Goal: Find specific page/section: Find specific page/section

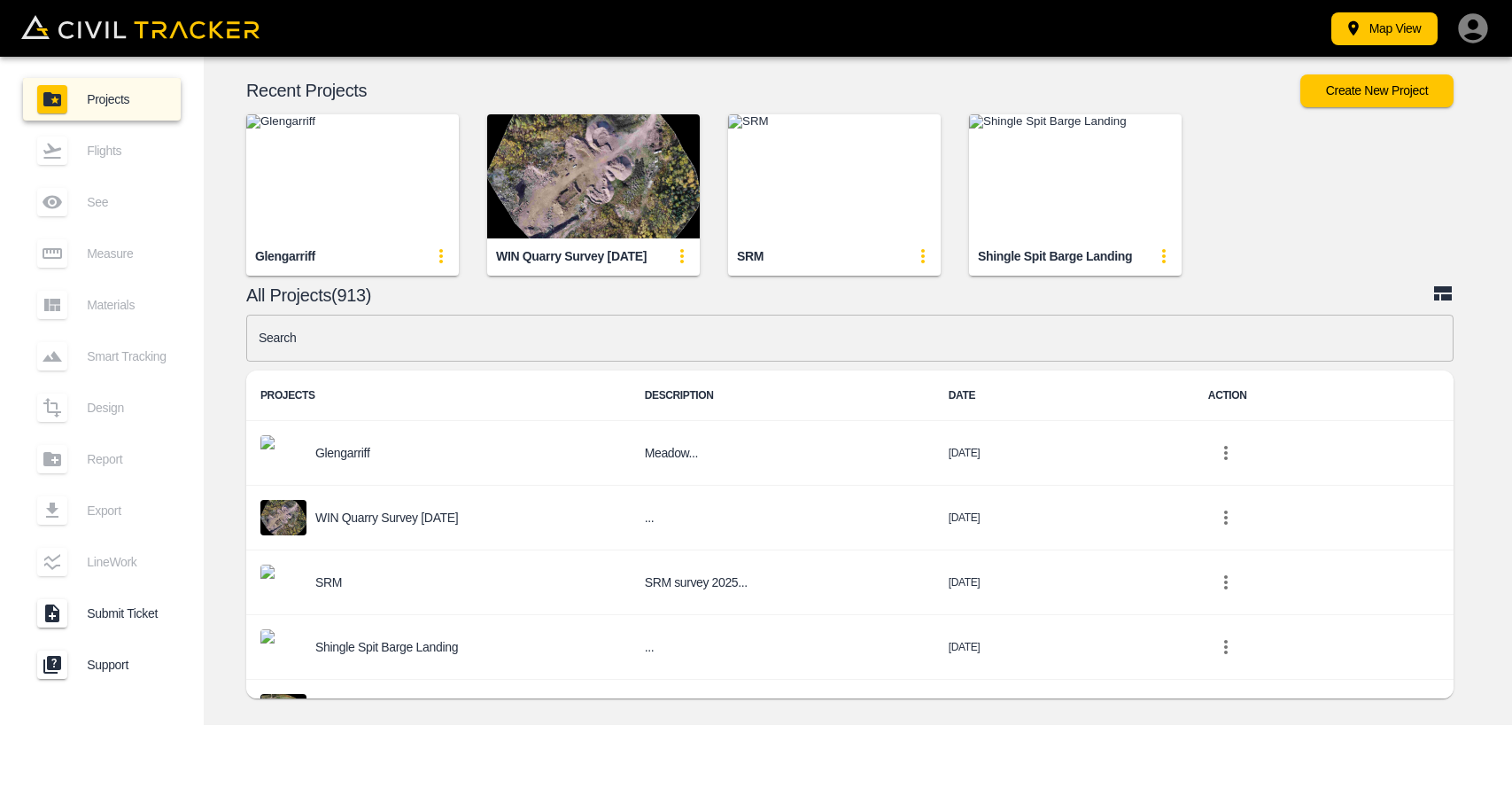
click at [260, 261] on div "Glengarriff" at bounding box center [285, 256] width 61 height 17
drag, startPoint x: 252, startPoint y: 258, endPoint x: 354, endPoint y: 256, distance: 102.0
click at [334, 267] on div "Glengarriff" at bounding box center [352, 256] width 212 height 36
copy div "Glengarriff"
click at [383, 184] on img "button" at bounding box center [352, 176] width 212 height 124
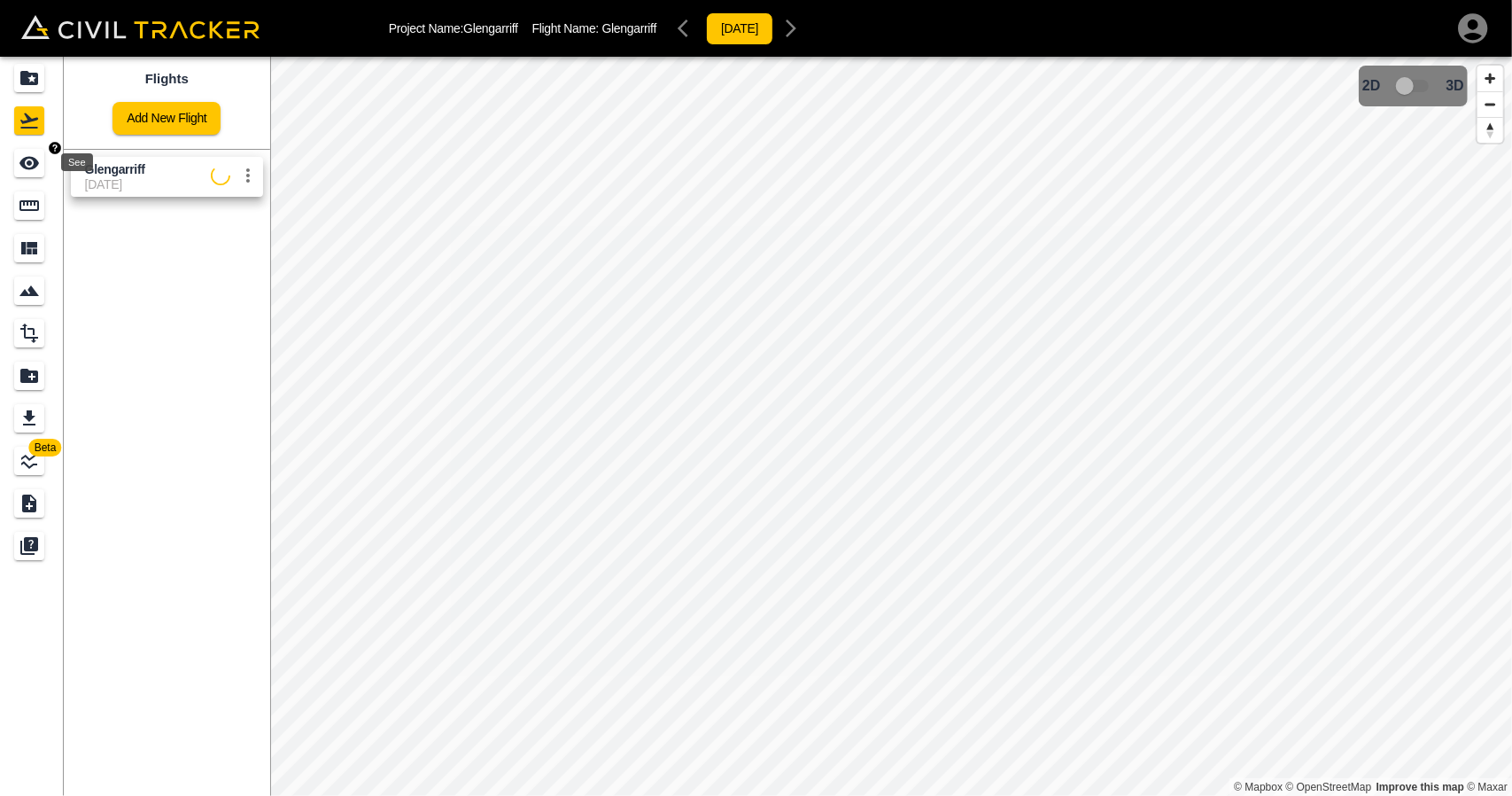
drag, startPoint x: 46, startPoint y: 161, endPoint x: 66, endPoint y: 159, distance: 20.1
click at [46, 161] on div "See" at bounding box center [32, 163] width 36 height 29
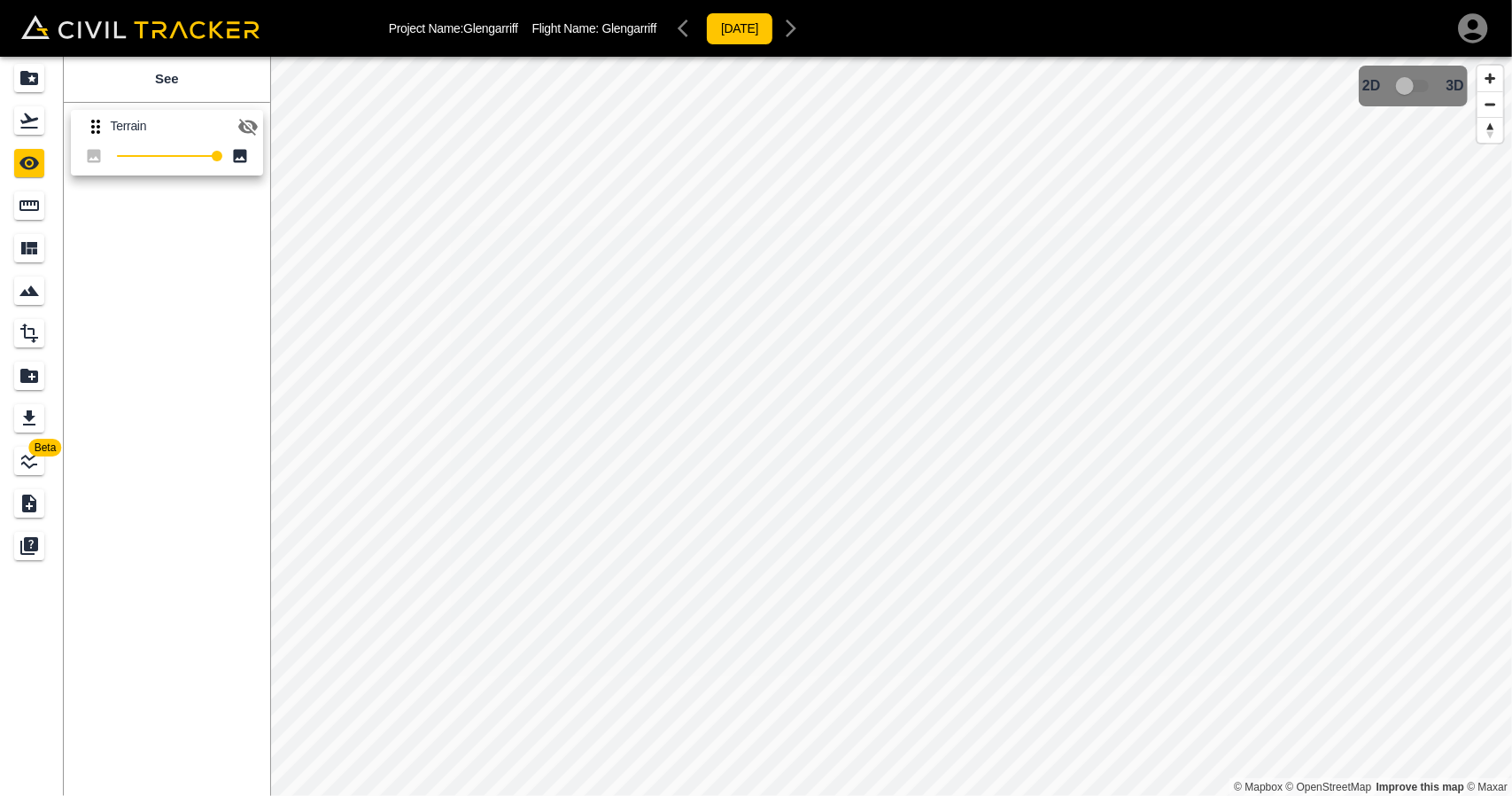
click at [249, 116] on icon "button" at bounding box center [247, 126] width 21 height 21
click at [26, 115] on icon "Flights" at bounding box center [30, 120] width 18 height 15
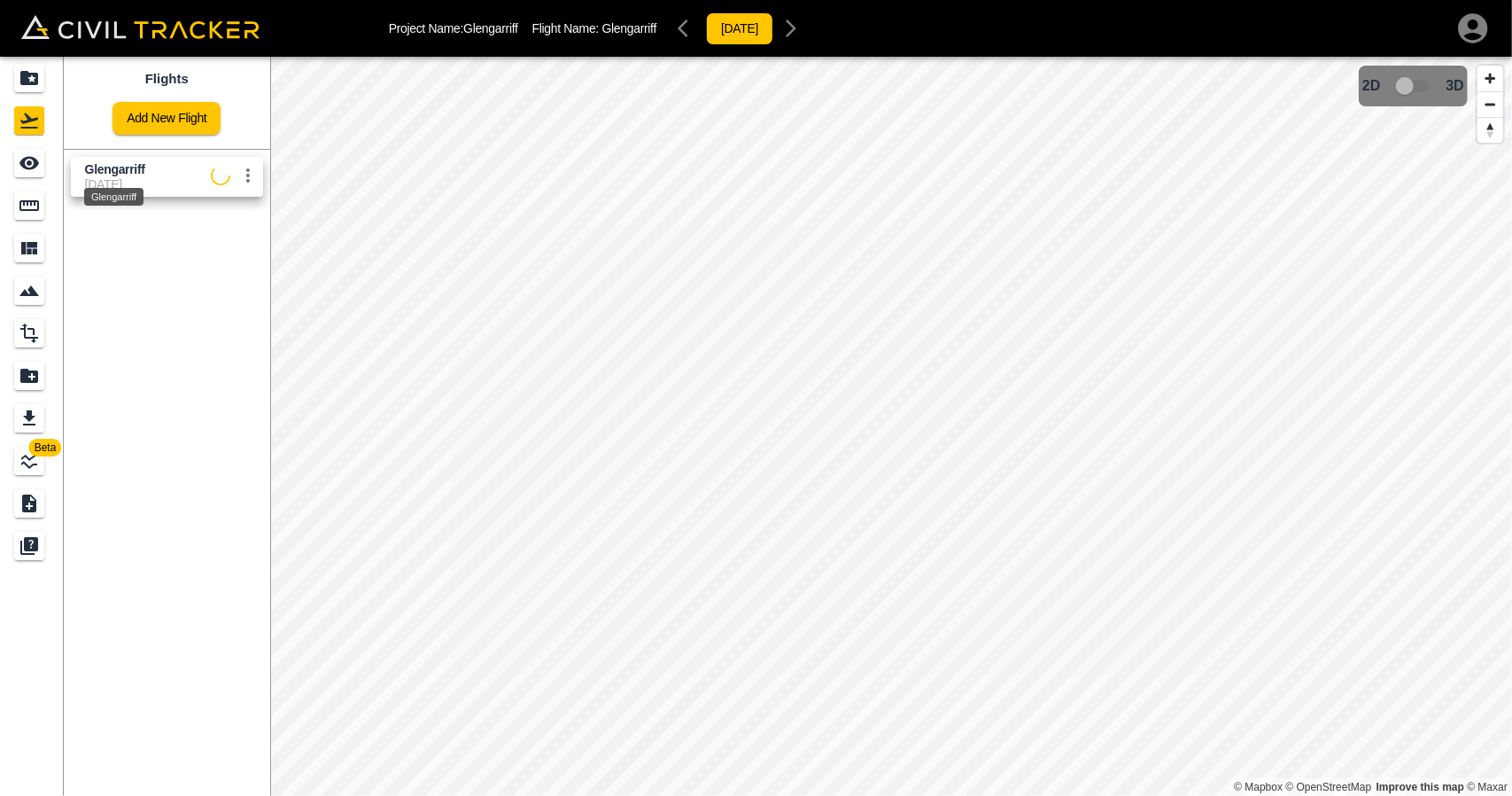
click at [93, 168] on span "Glengarriff" at bounding box center [115, 169] width 61 height 14
click at [34, 162] on icon "See" at bounding box center [30, 163] width 20 height 13
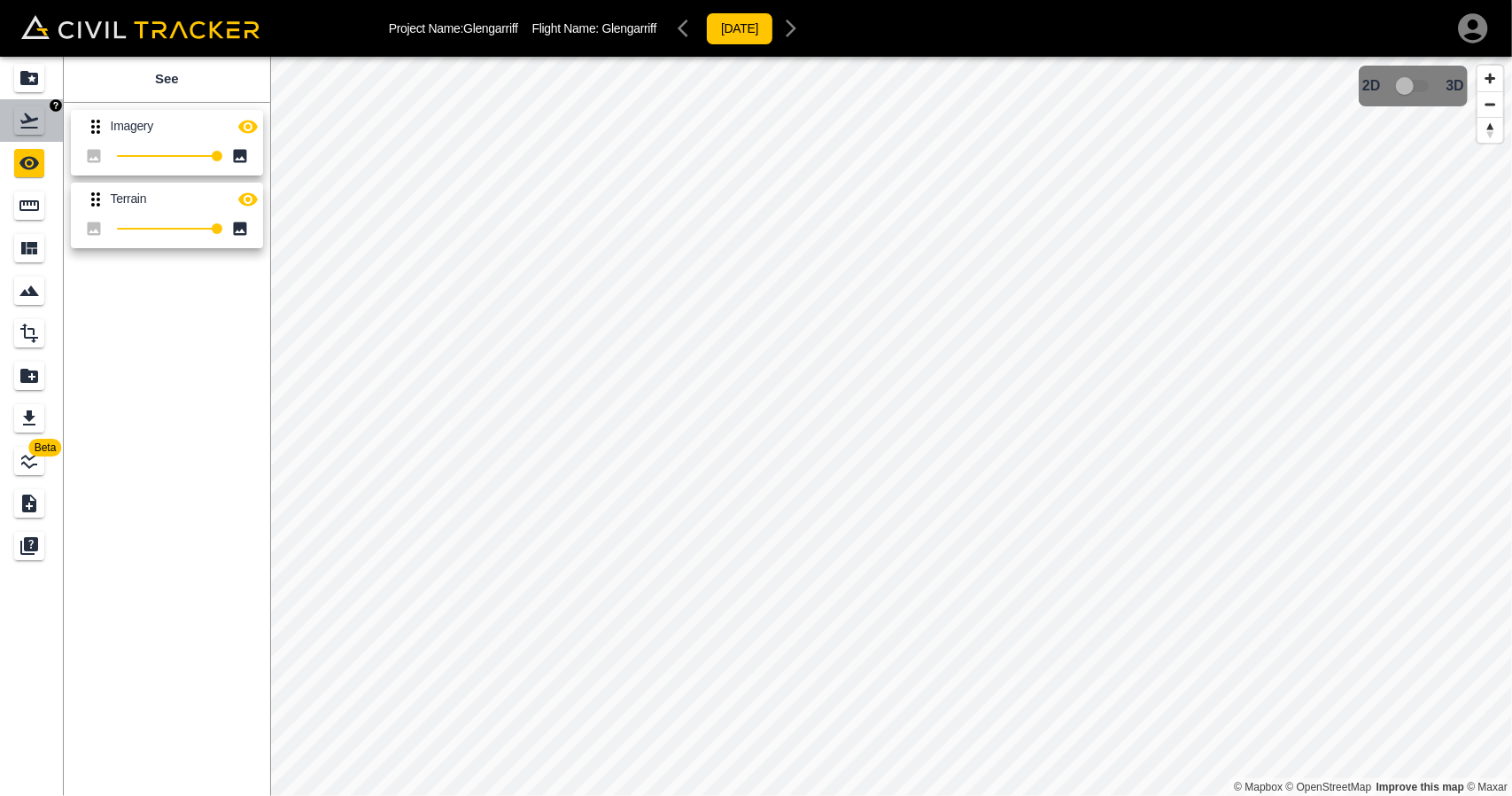
click at [36, 137] on link at bounding box center [32, 120] width 63 height 43
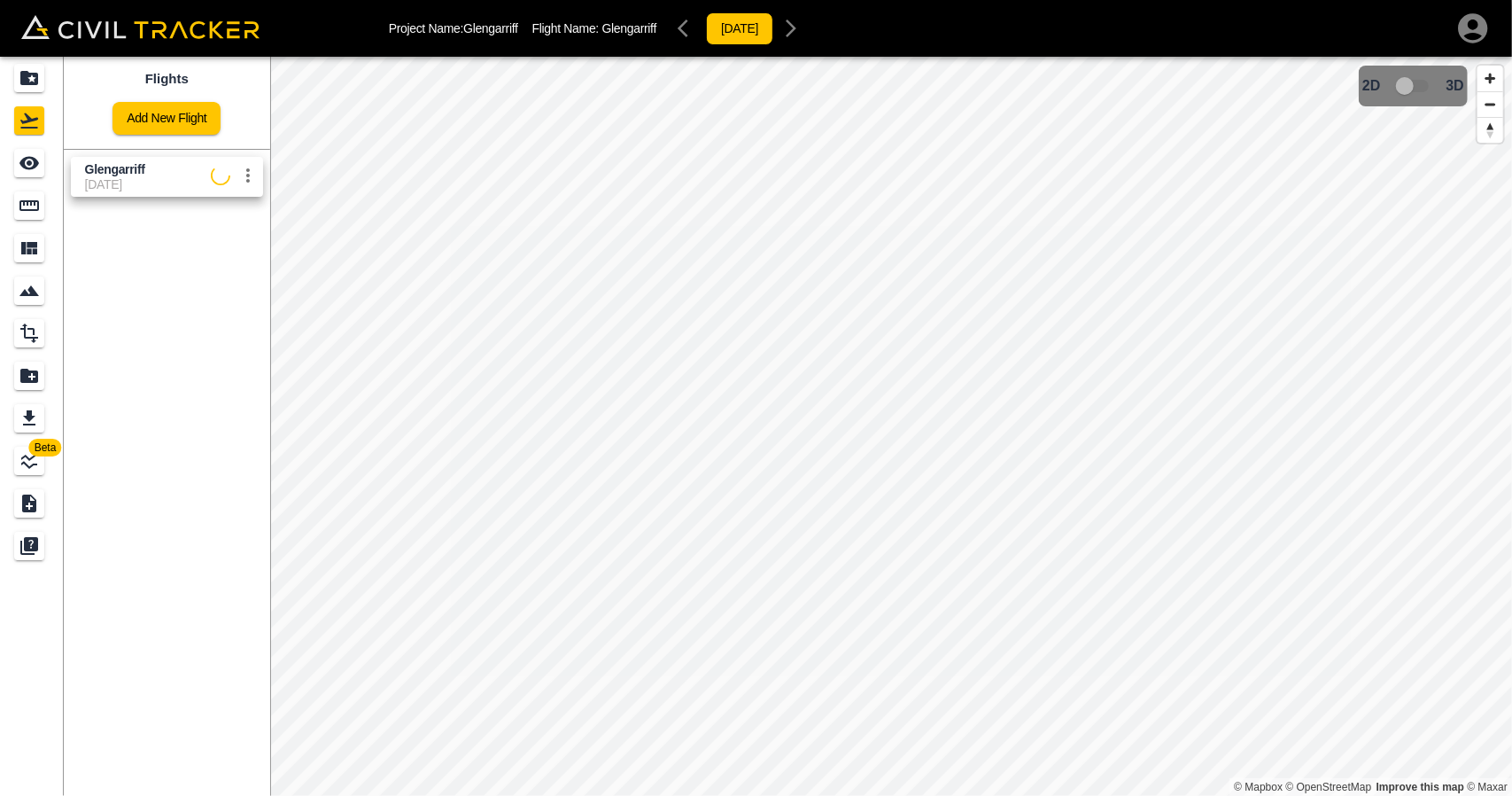
drag, startPoint x: 104, startPoint y: 191, endPoint x: 74, endPoint y: 184, distance: 30.8
click at [104, 192] on link "Glengarriff [DATE]" at bounding box center [167, 177] width 192 height 40
click at [32, 171] on icon "See" at bounding box center [29, 163] width 21 height 21
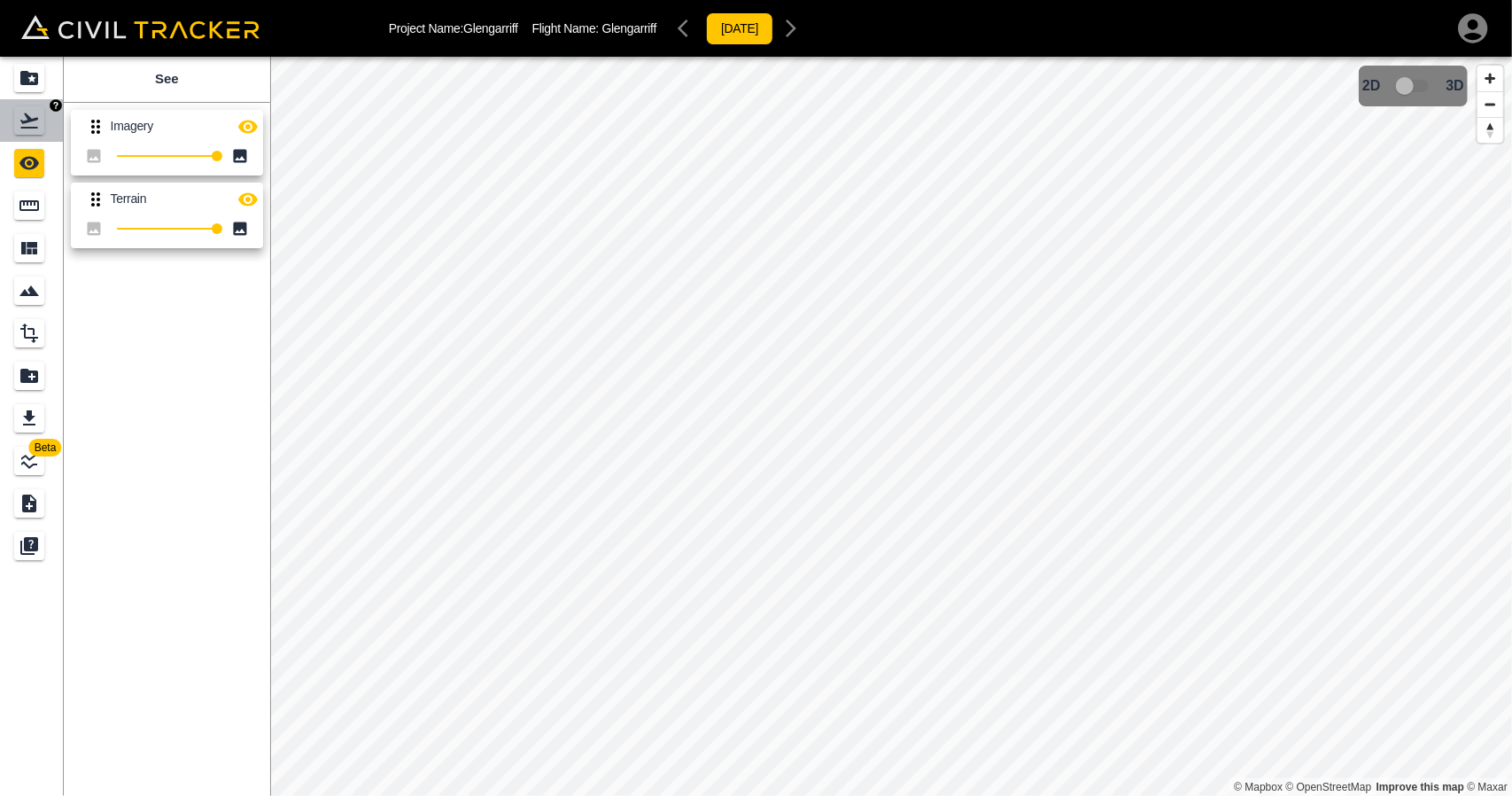
click at [25, 120] on icon "Flights" at bounding box center [30, 120] width 18 height 15
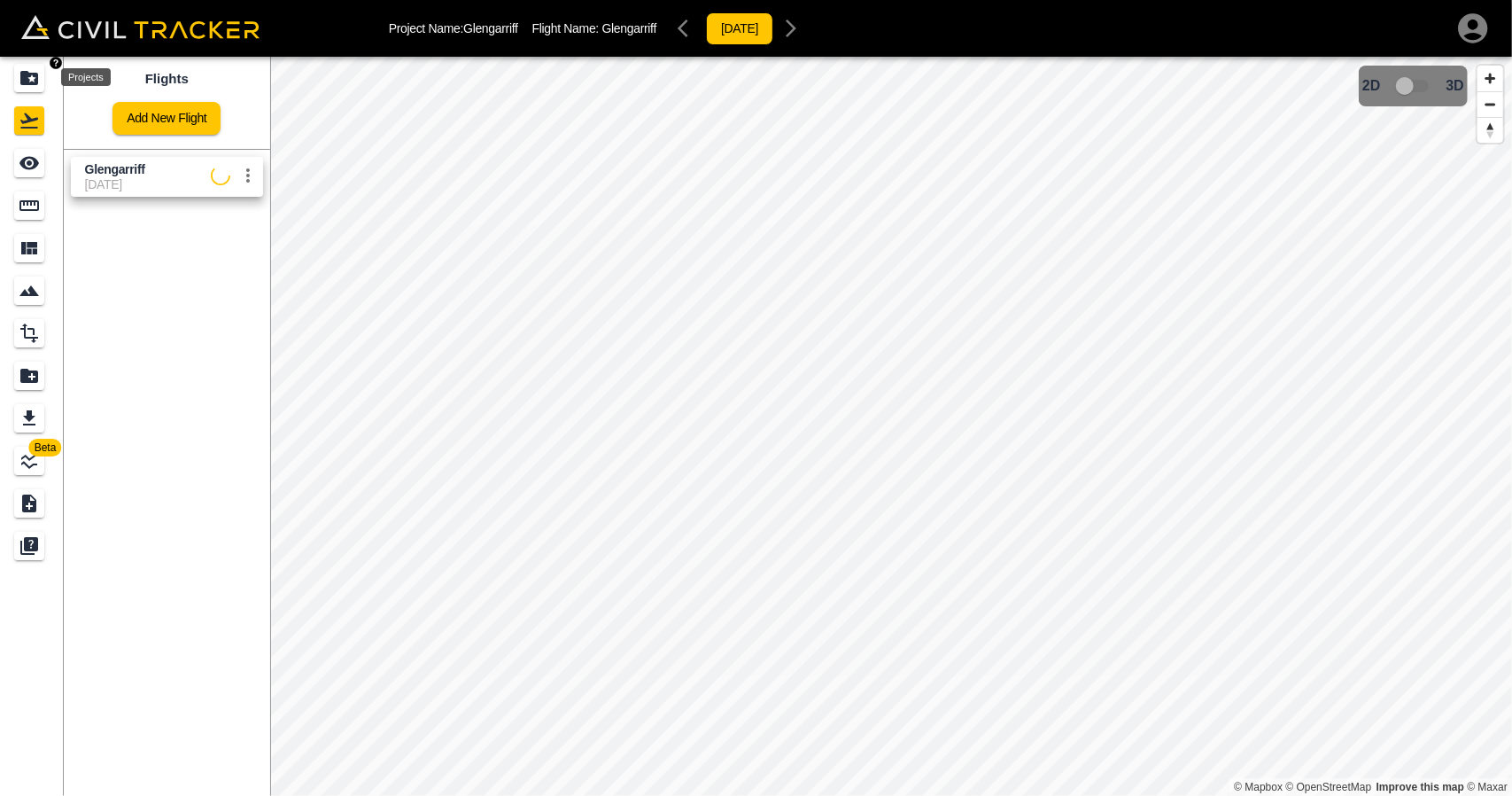
click at [25, 75] on icon "Projects" at bounding box center [30, 77] width 18 height 14
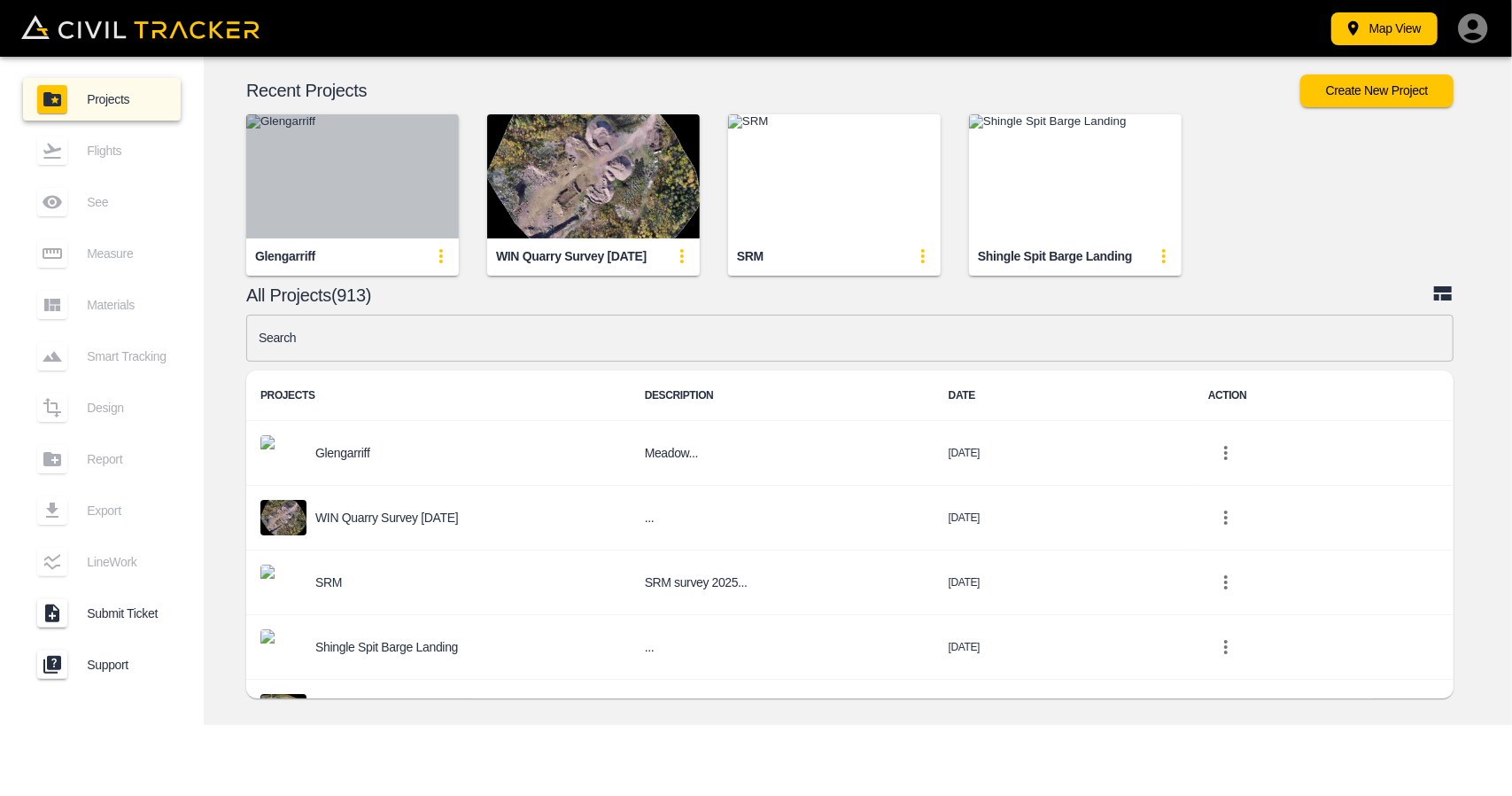
click at [377, 184] on img "button" at bounding box center [352, 176] width 212 height 124
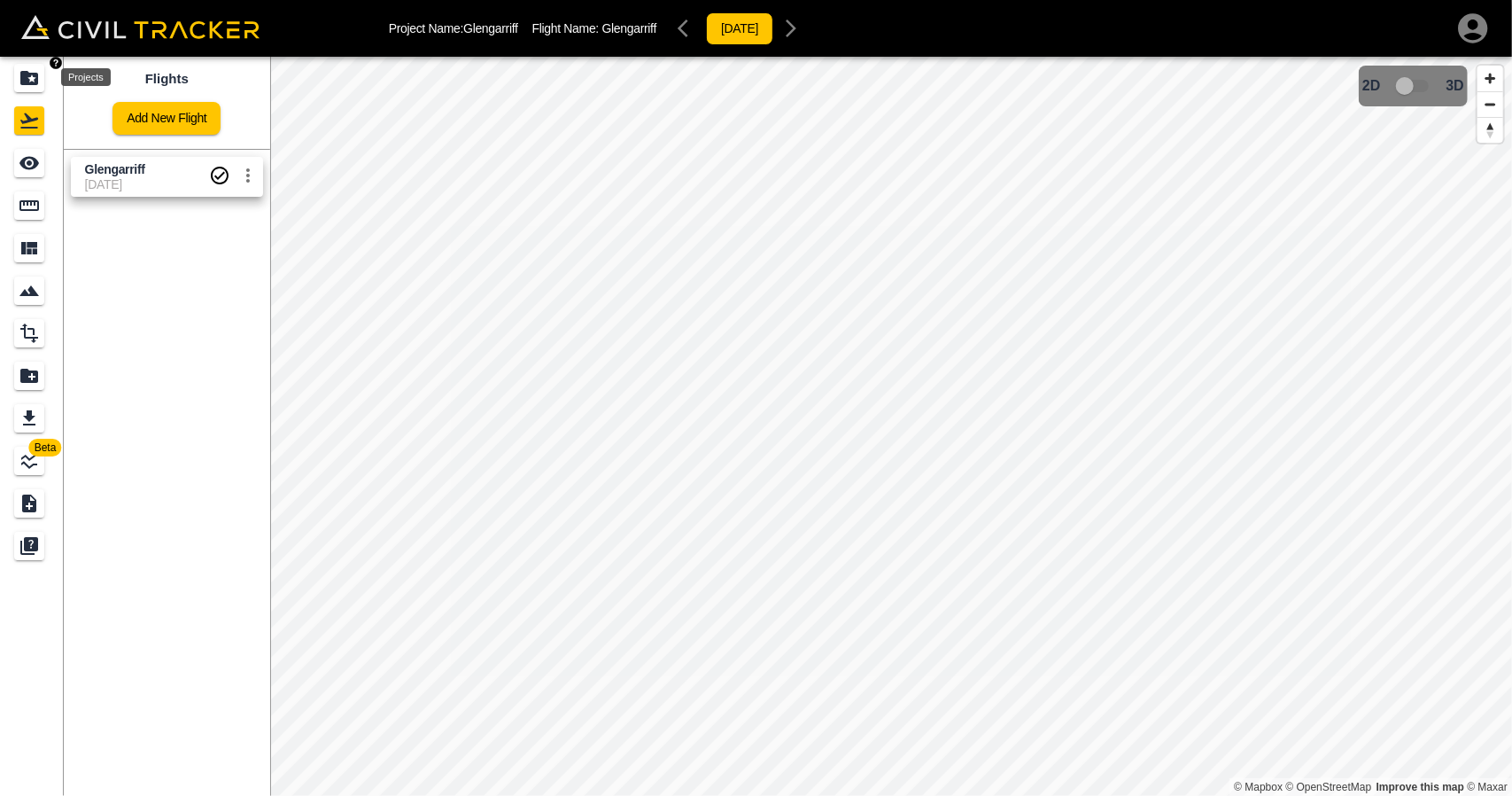
click at [34, 84] on icon "Projects" at bounding box center [30, 77] width 18 height 14
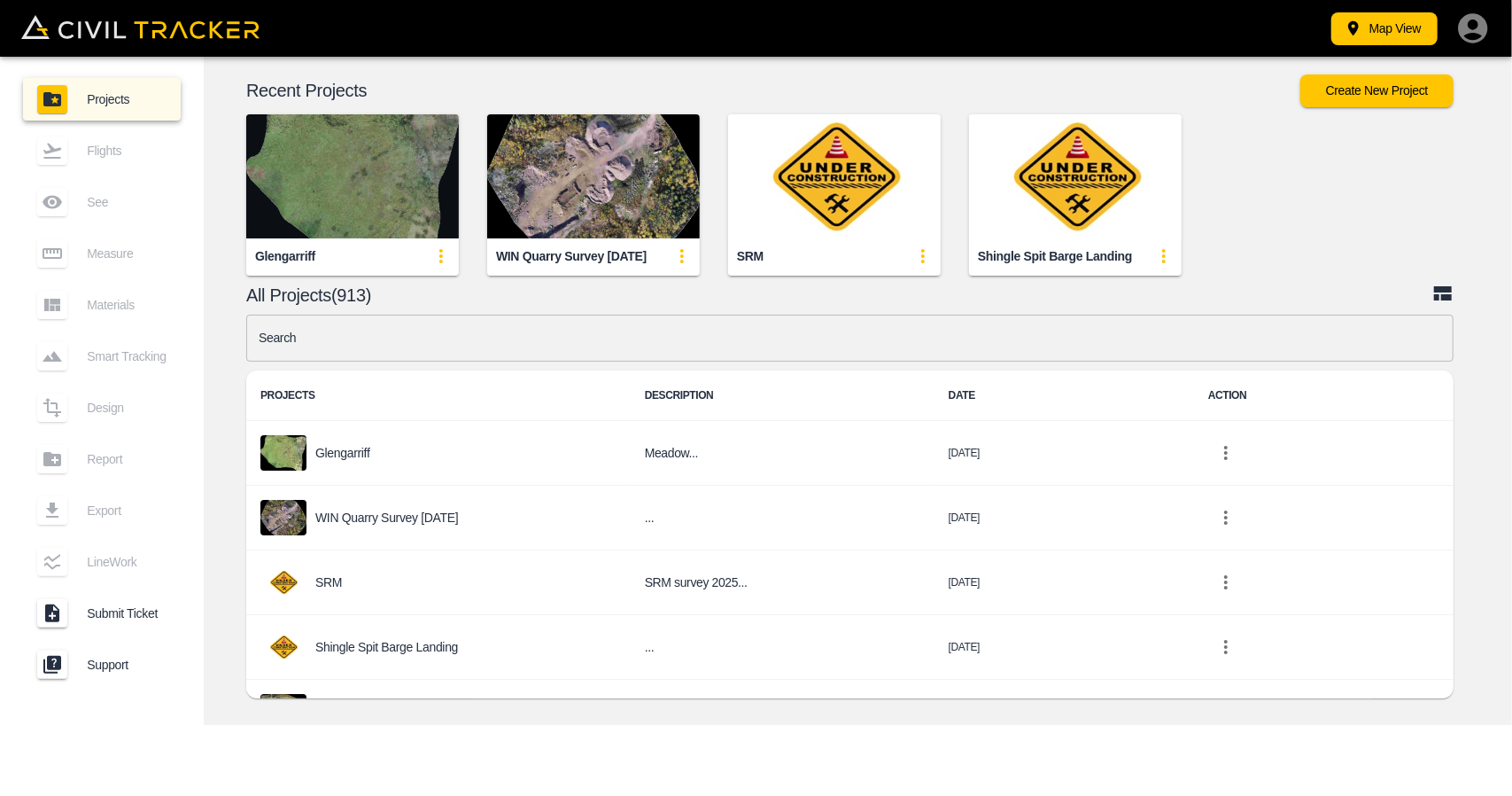
click at [374, 231] on img "button" at bounding box center [352, 176] width 212 height 124
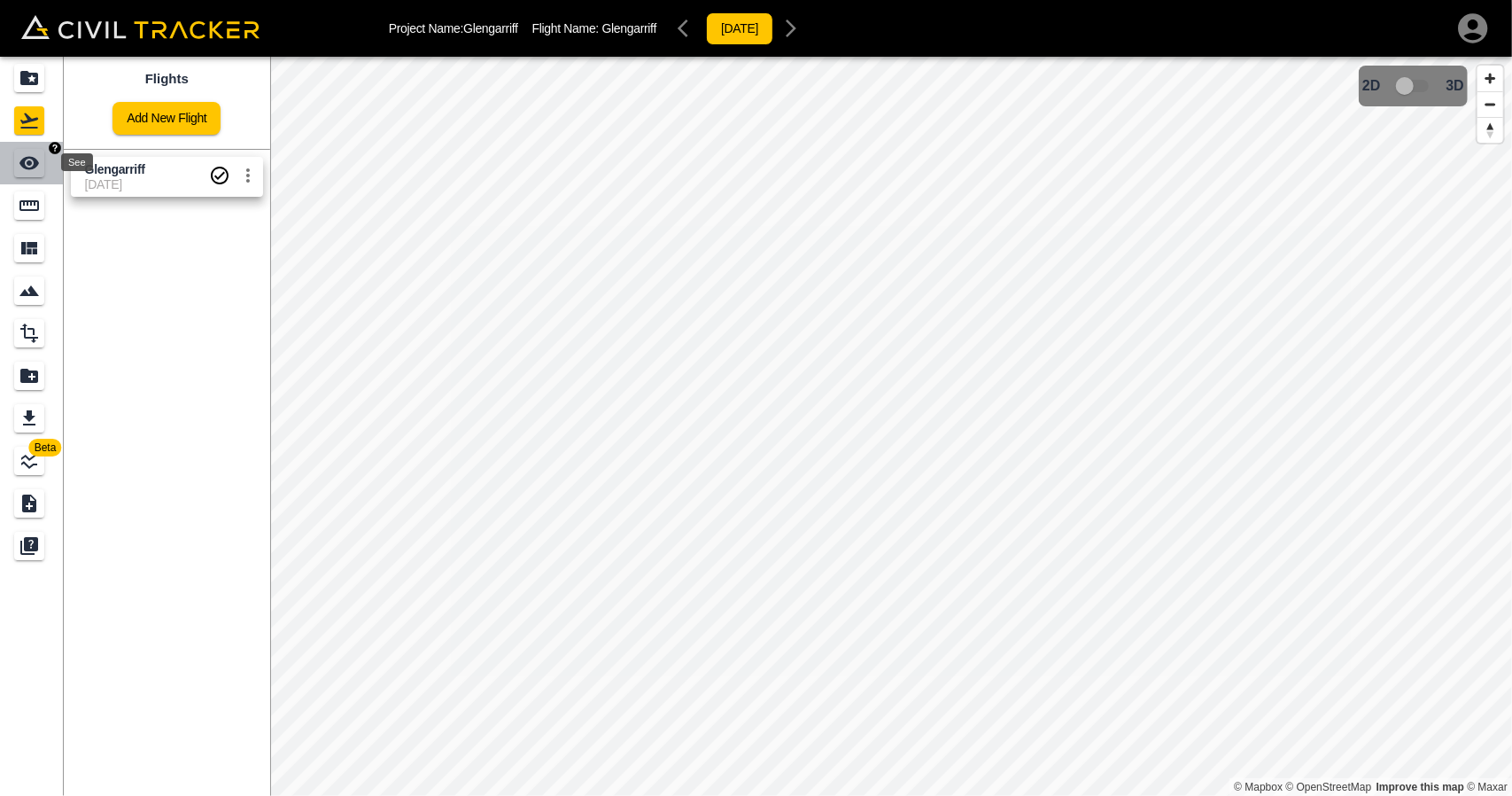
click at [18, 162] on div "See" at bounding box center [29, 163] width 30 height 29
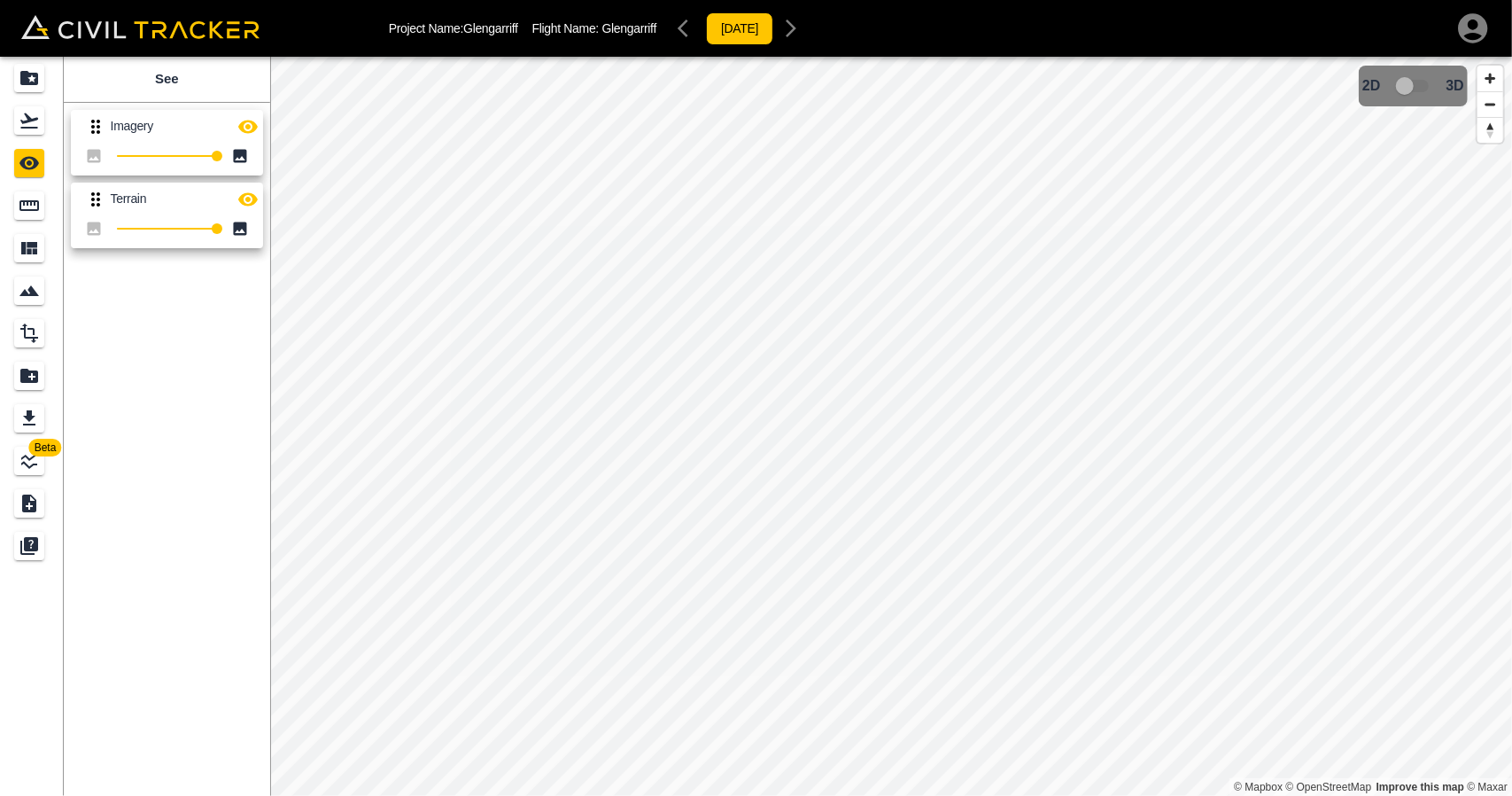
click at [251, 127] on icon "button" at bounding box center [247, 126] width 21 height 21
click at [248, 196] on icon "button" at bounding box center [248, 199] width 20 height 13
click at [248, 195] on icon "button" at bounding box center [247, 199] width 21 height 21
click at [255, 130] on icon "button" at bounding box center [247, 126] width 21 height 21
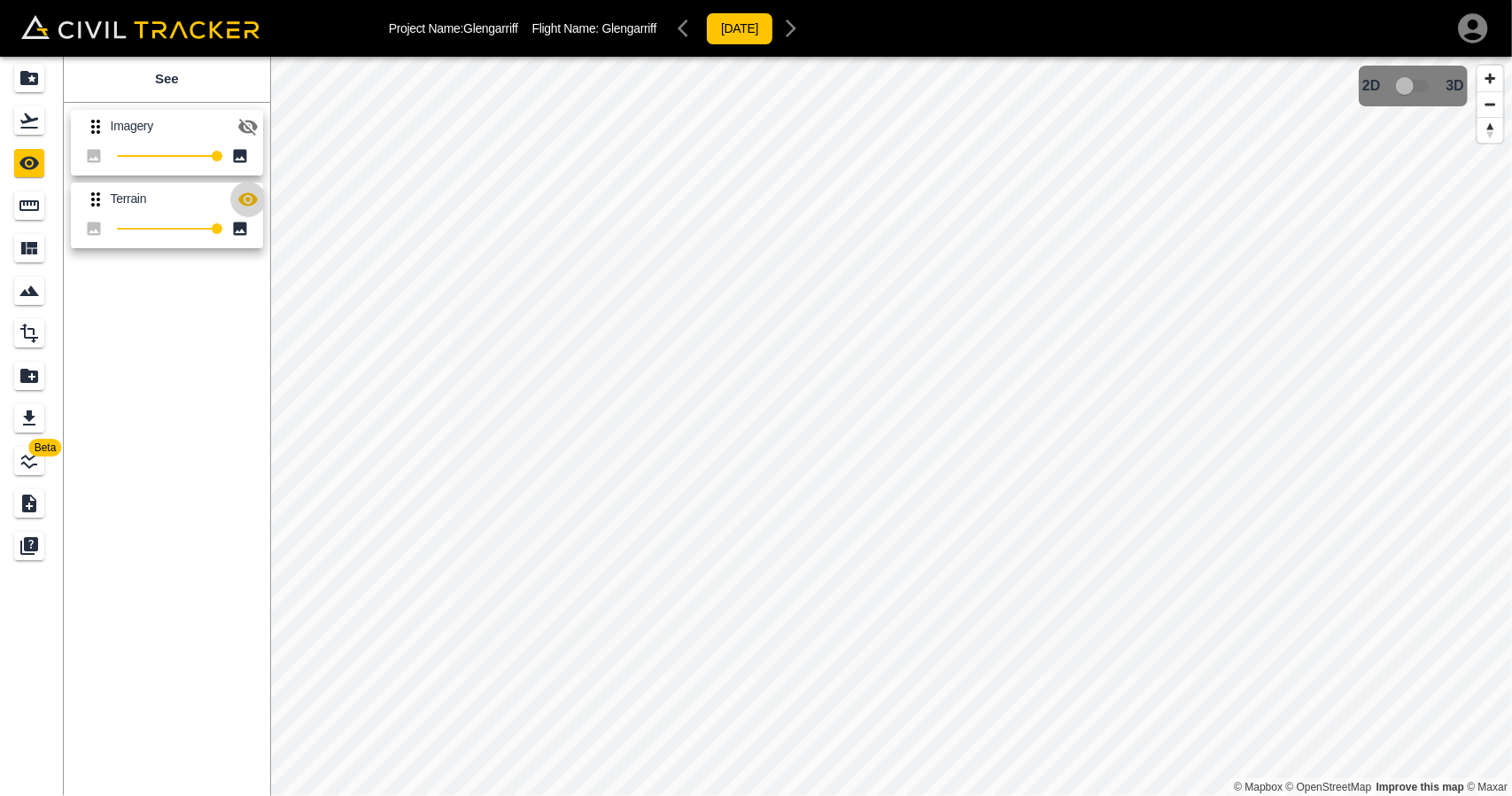
click at [251, 200] on icon "button" at bounding box center [247, 199] width 21 height 21
drag, startPoint x: 257, startPoint y: 104, endPoint x: 248, endPoint y: 120, distance: 18.4
click at [252, 112] on div "Imagery 100" at bounding box center [163, 139] width 199 height 72
click at [248, 120] on icon "button" at bounding box center [248, 127] width 20 height 17
click at [18, 110] on div "Flights" at bounding box center [29, 120] width 30 height 29
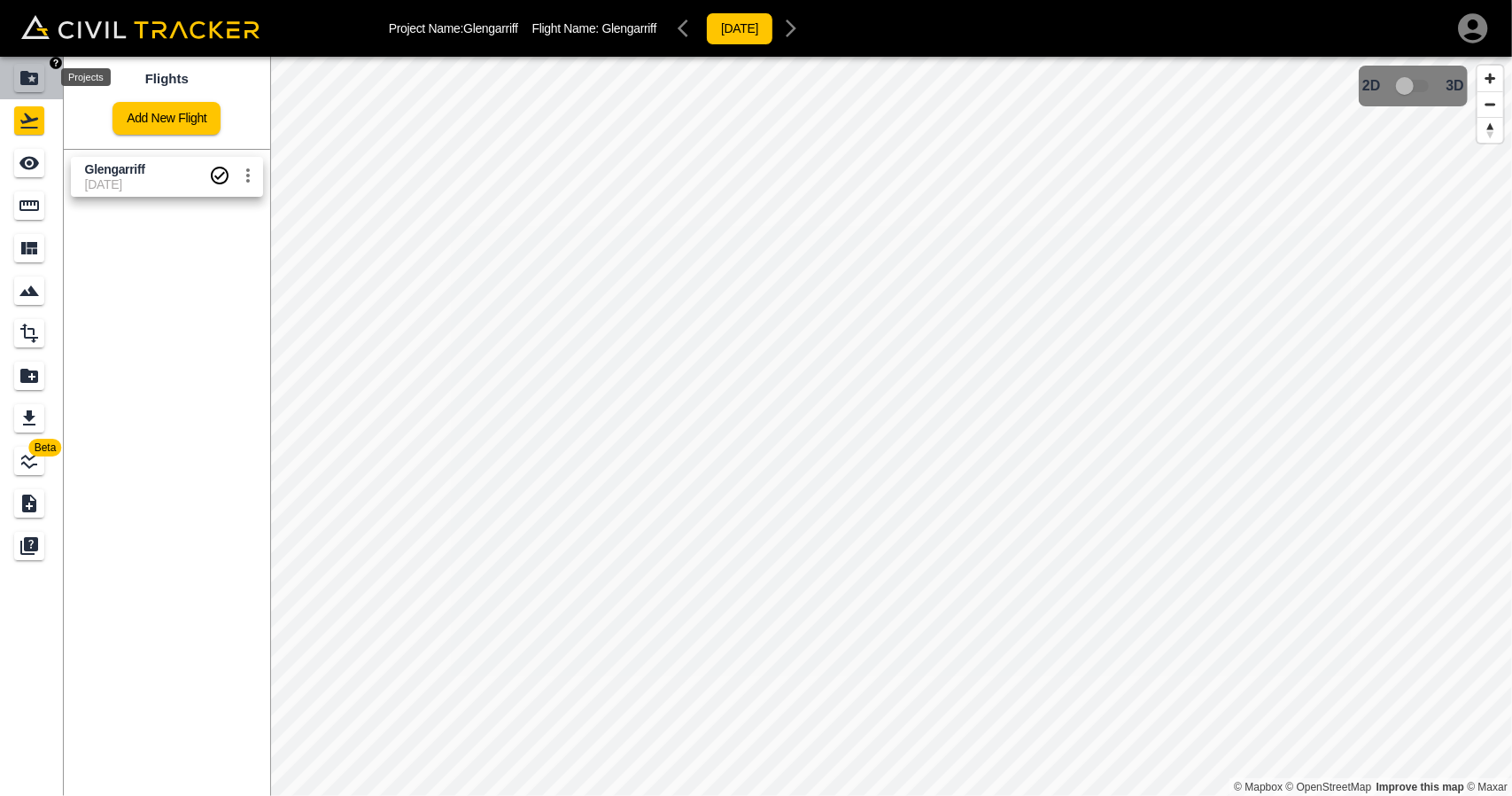
click at [23, 78] on icon "Projects" at bounding box center [30, 77] width 18 height 14
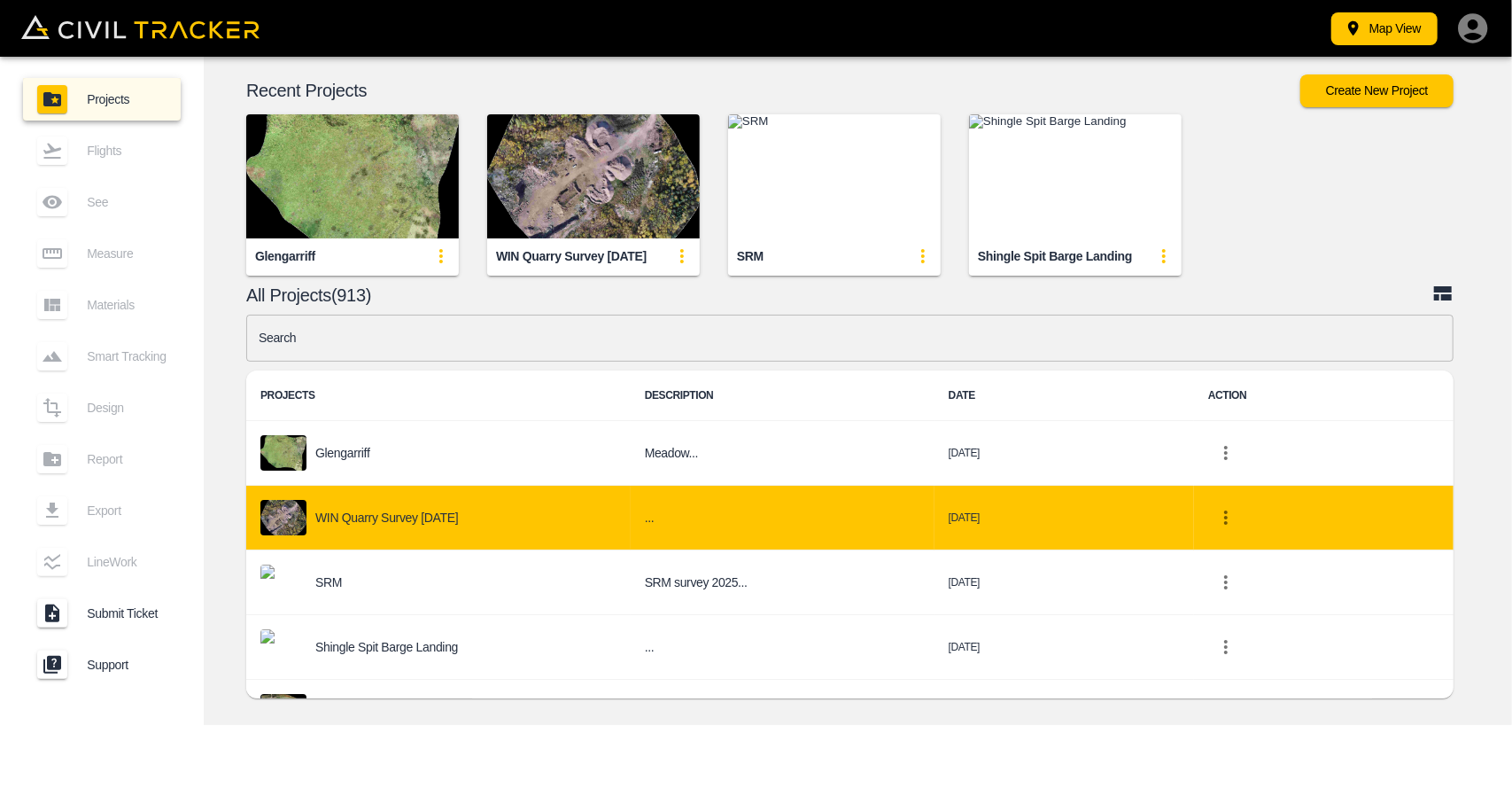
click at [1403, 514] on td "project-list-table" at bounding box center [1323, 517] width 260 height 65
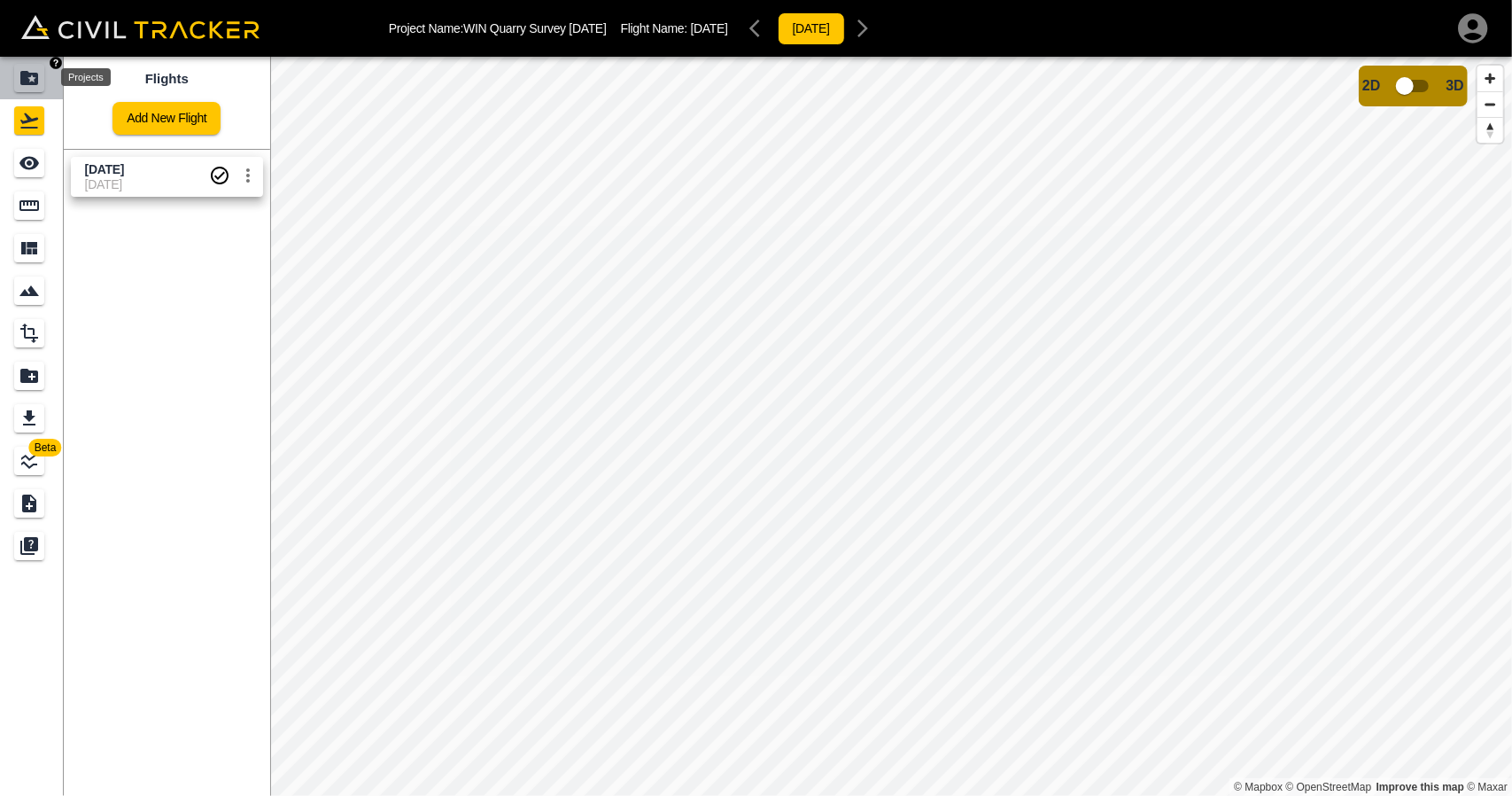
click at [41, 87] on div "Projects" at bounding box center [29, 77] width 30 height 29
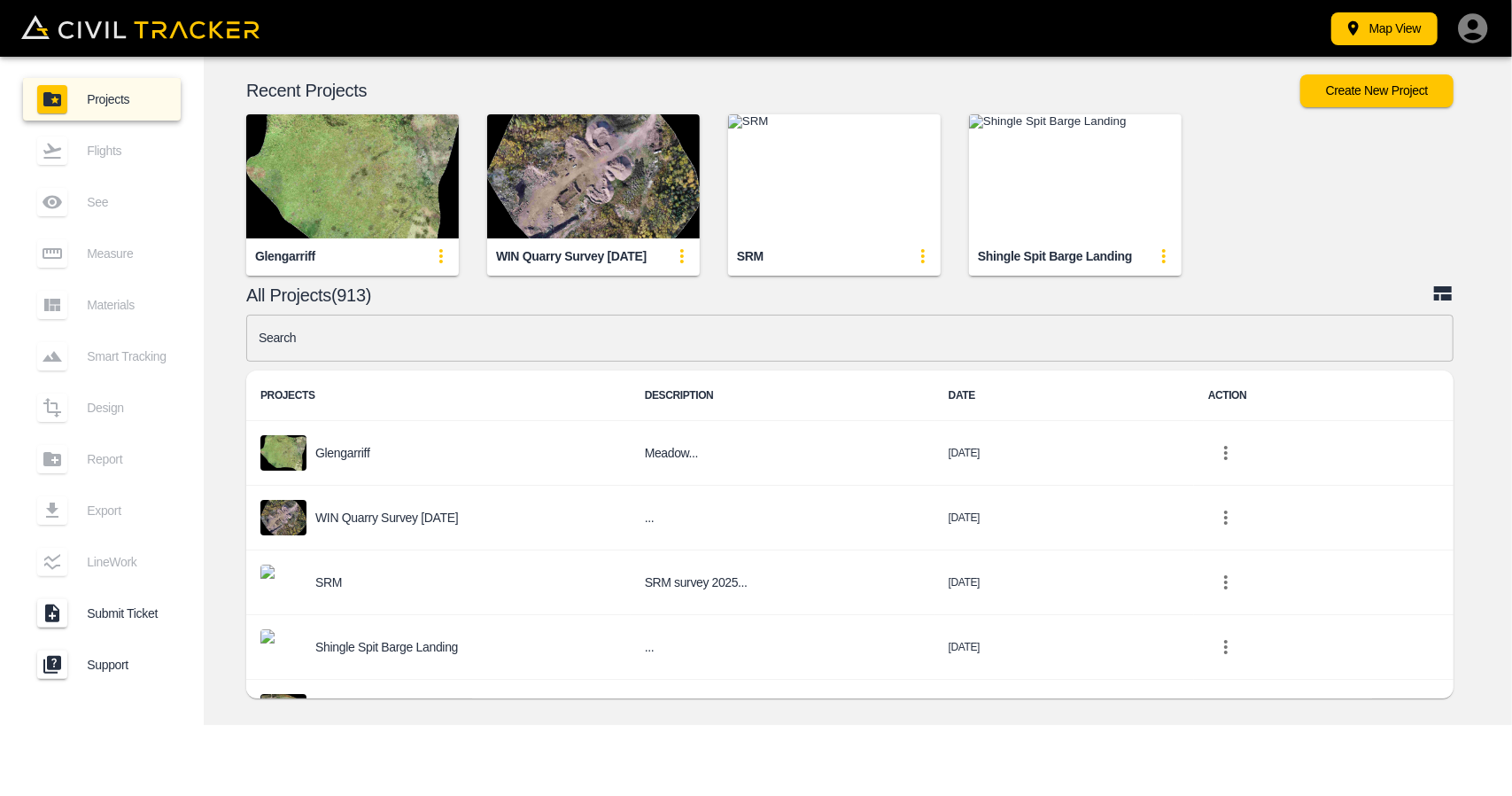
click at [359, 206] on img "button" at bounding box center [352, 176] width 212 height 124
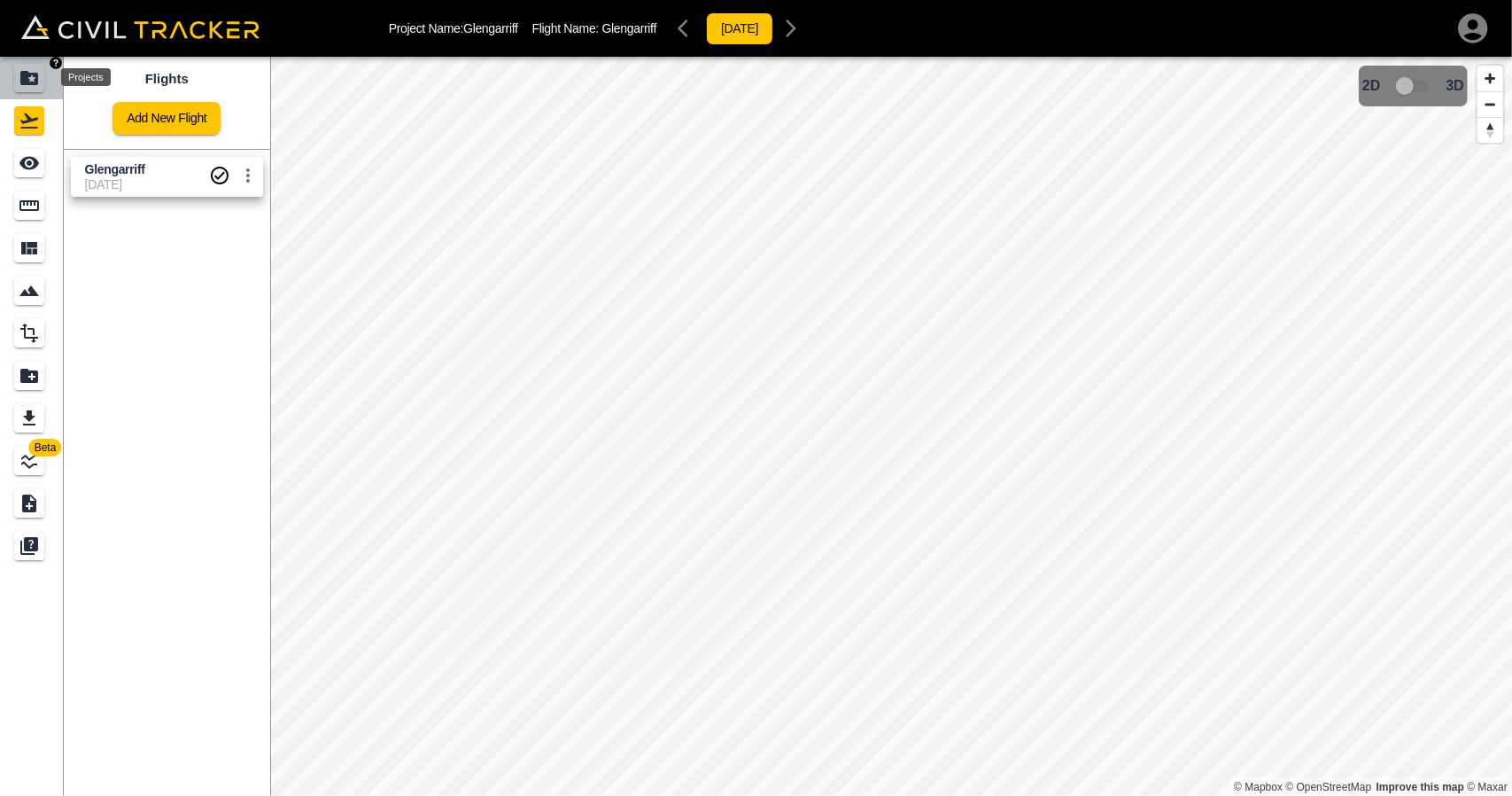
click at [17, 89] on div "Projects" at bounding box center [29, 77] width 30 height 29
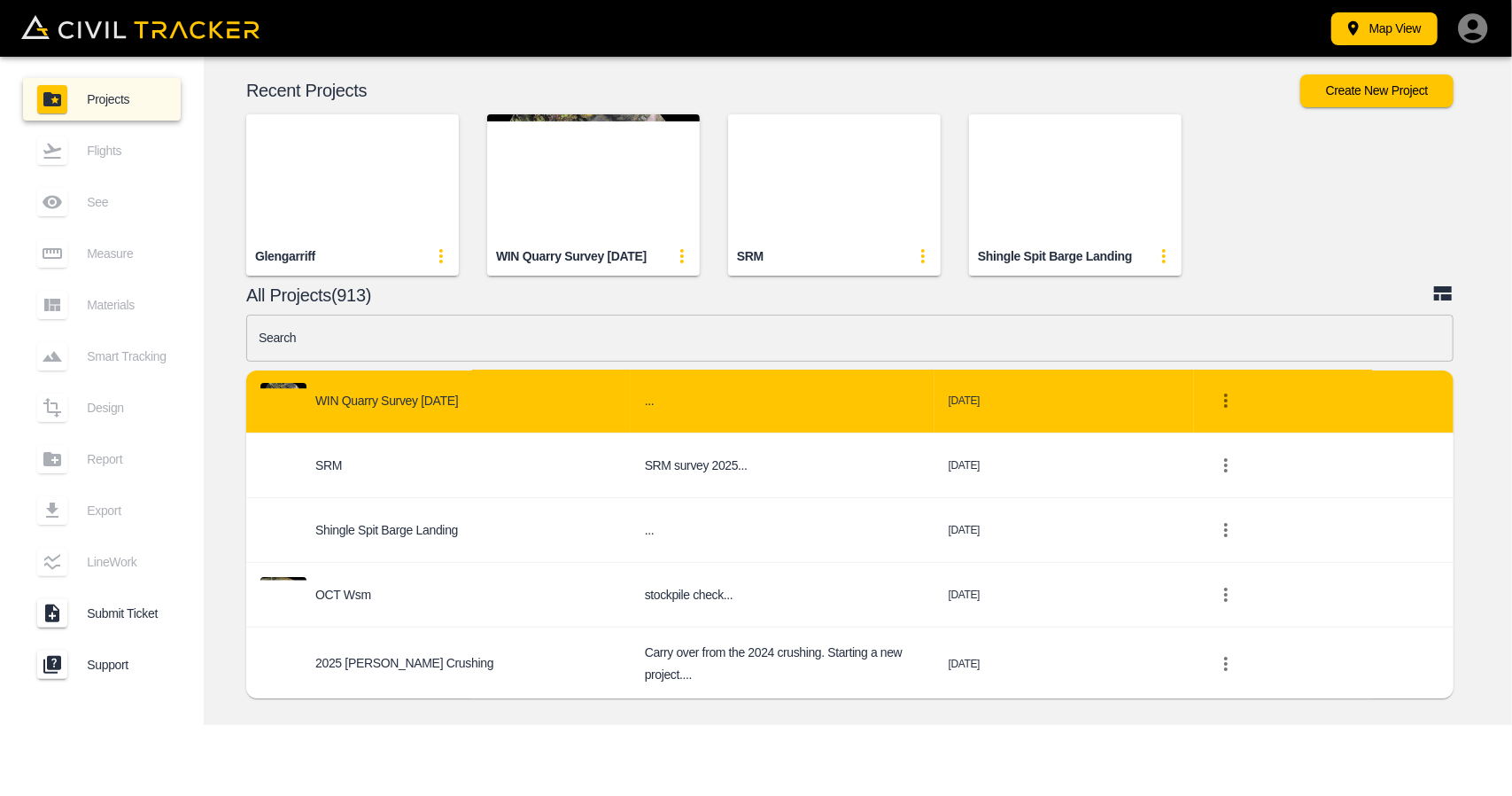
scroll to position [178, 0]
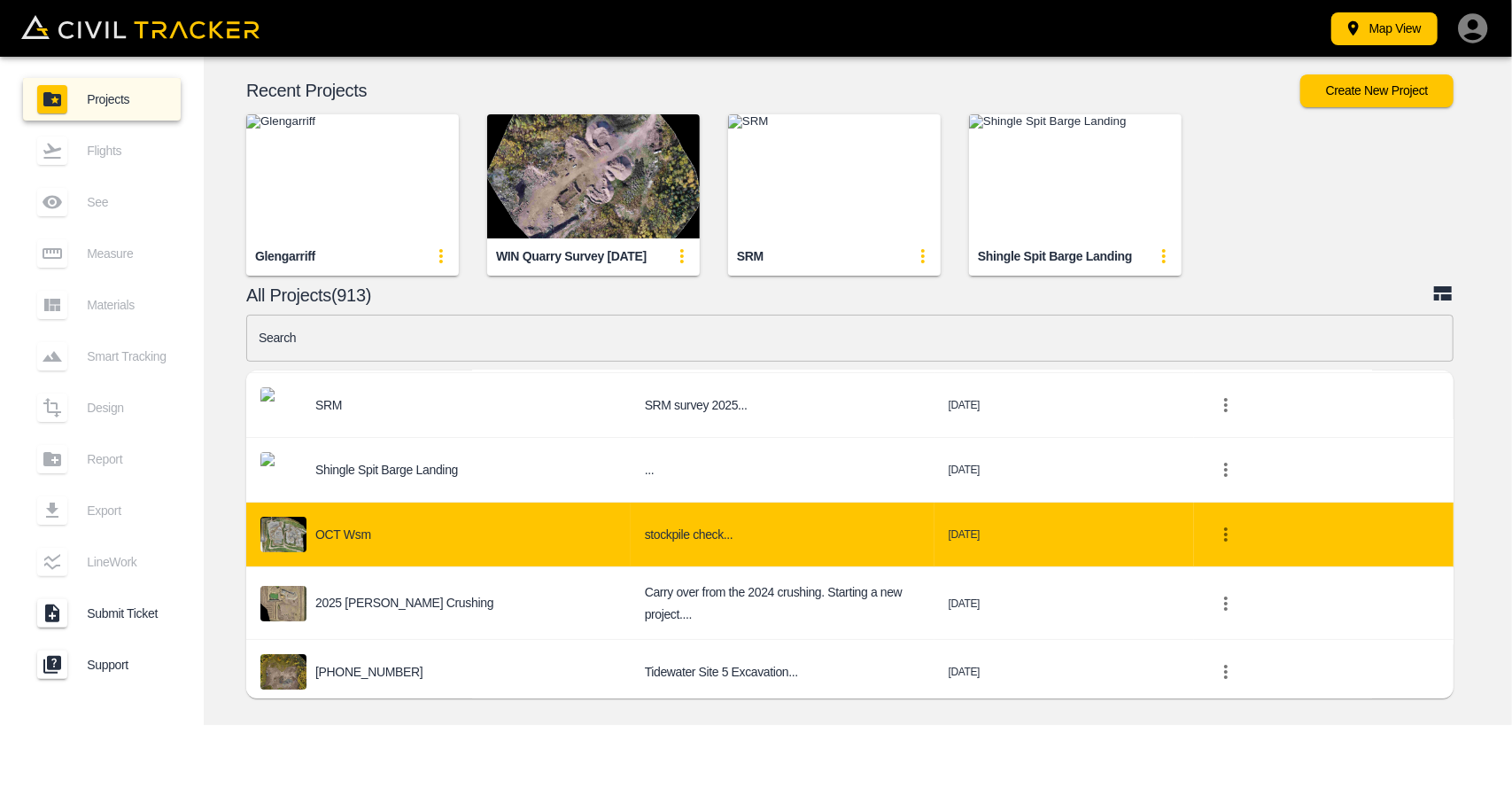
click at [372, 532] on div "OCT wsm" at bounding box center [438, 534] width 356 height 36
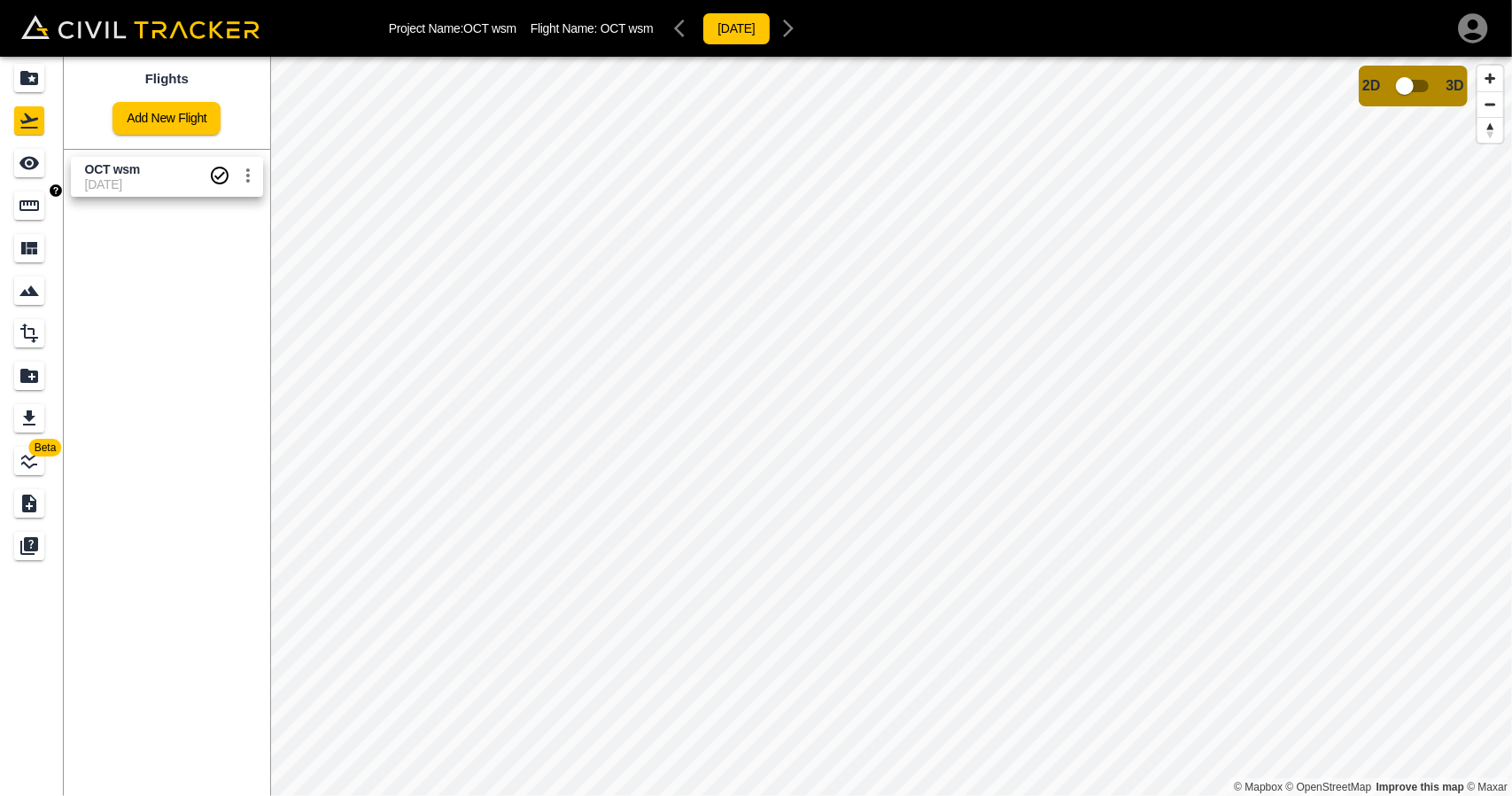
click at [17, 196] on div "Measure" at bounding box center [29, 205] width 30 height 29
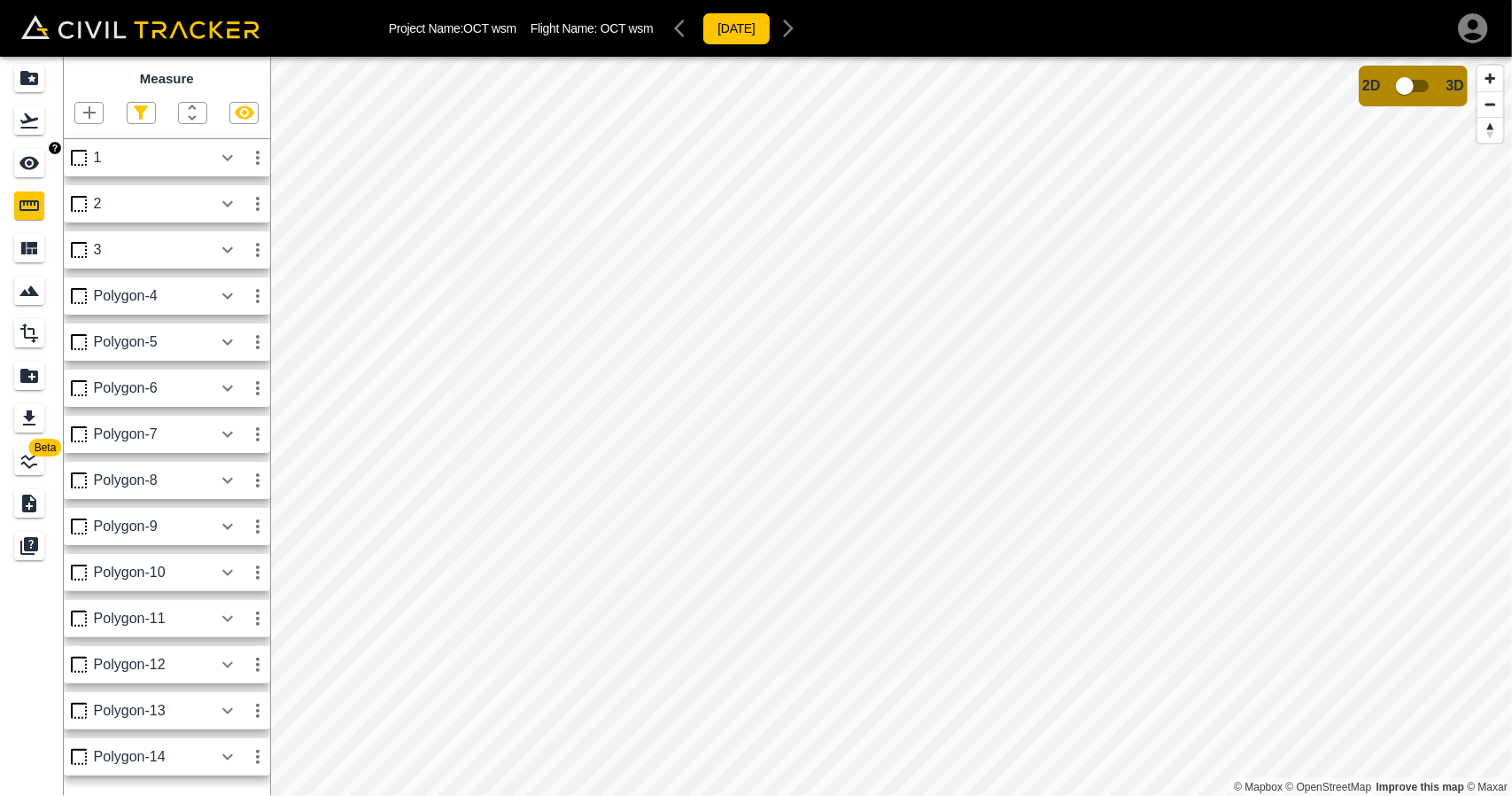
click at [33, 161] on icon "See" at bounding box center [30, 163] width 20 height 13
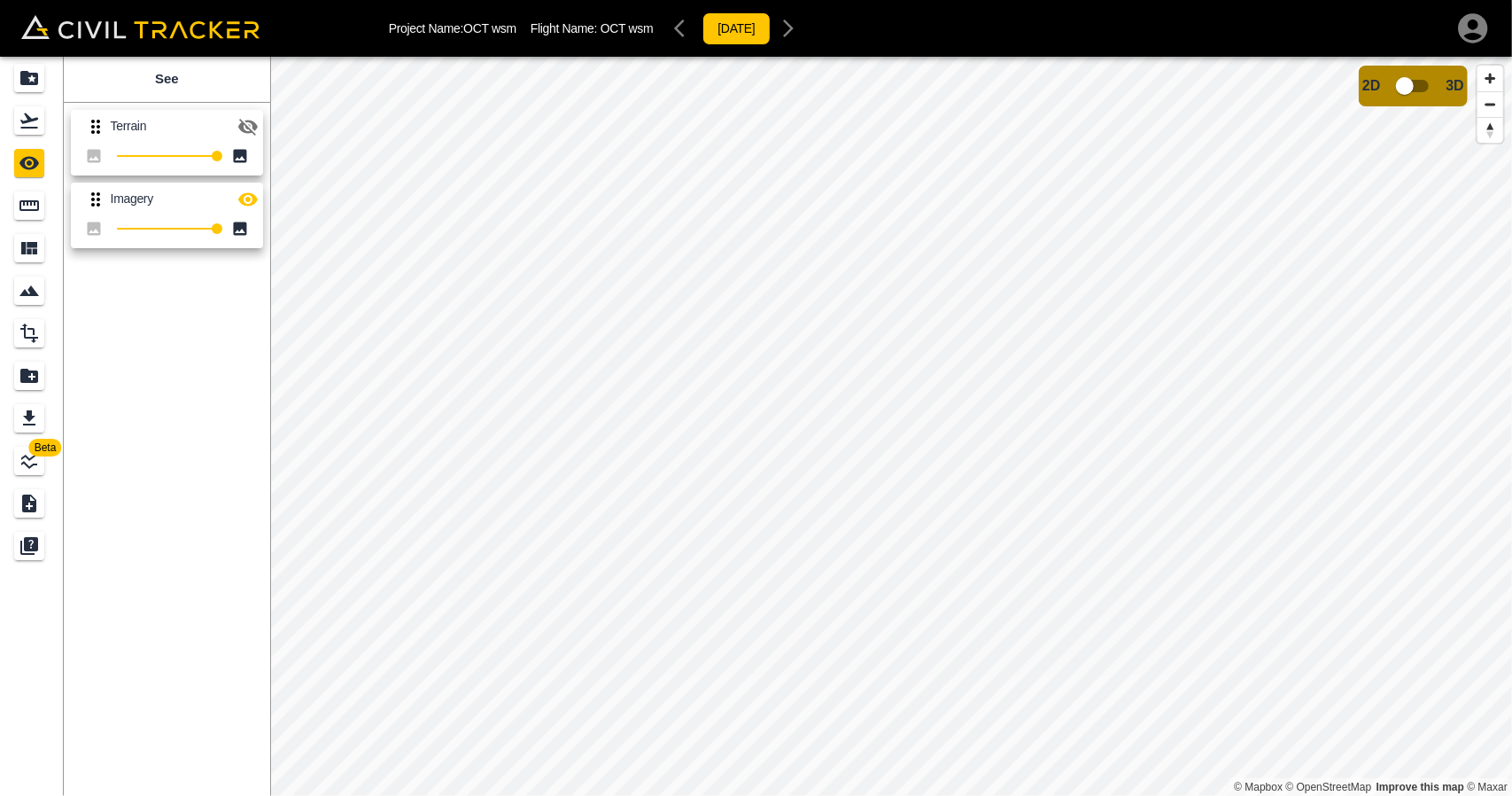
click at [248, 130] on icon "button" at bounding box center [247, 126] width 21 height 21
click at [27, 88] on div "Projects" at bounding box center [29, 77] width 30 height 29
